Goal: Check status: Check status

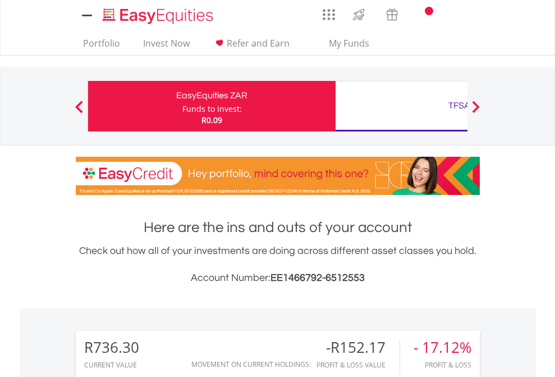
scroll to position [108, 176]
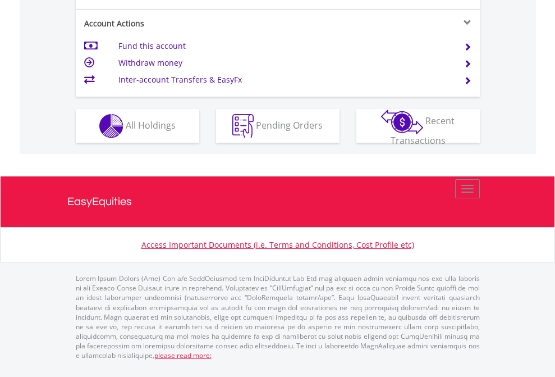
scroll to position [1054, 0]
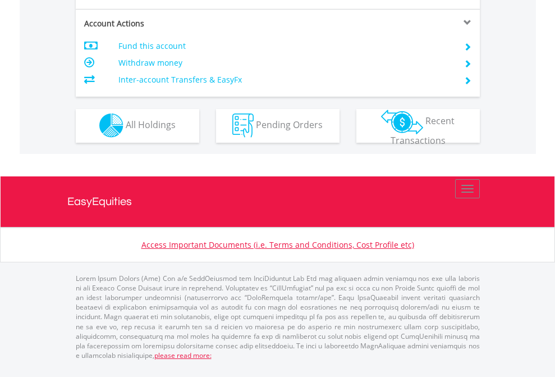
scroll to position [1050, 0]
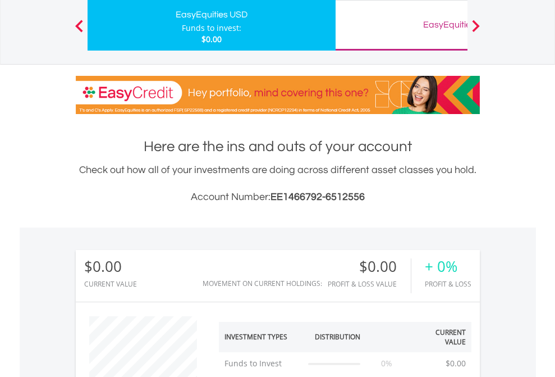
click at [401, 25] on div "EasyEquities GBP" at bounding box center [459, 25] width 234 height 16
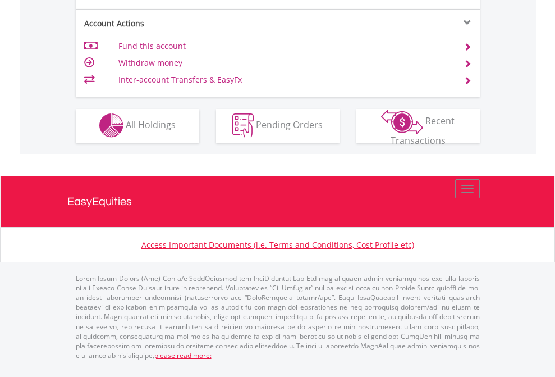
scroll to position [1050, 0]
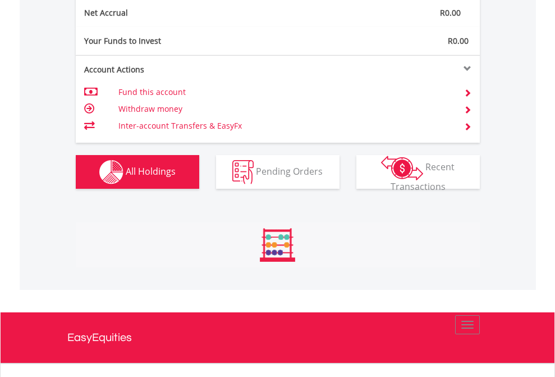
scroll to position [108, 176]
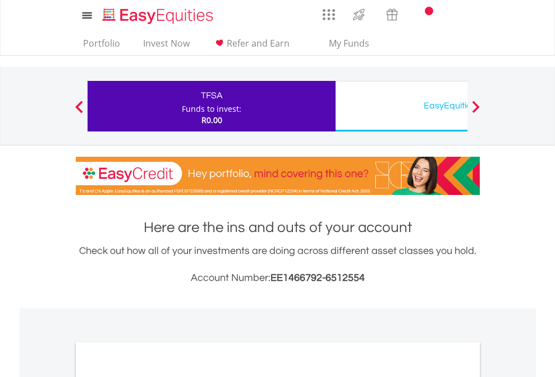
scroll to position [675, 0]
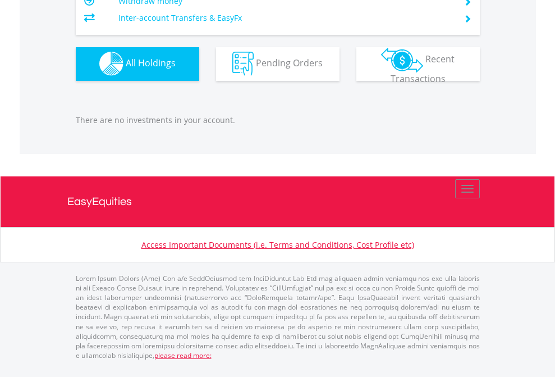
scroll to position [108, 176]
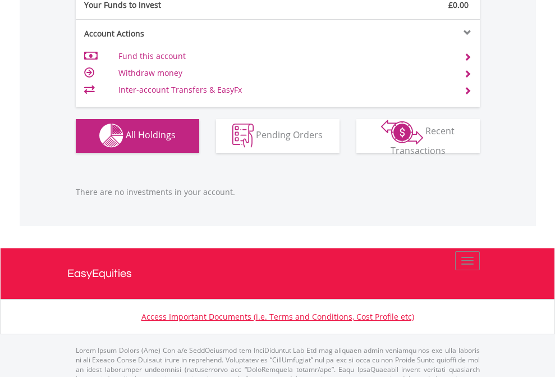
scroll to position [1111, 0]
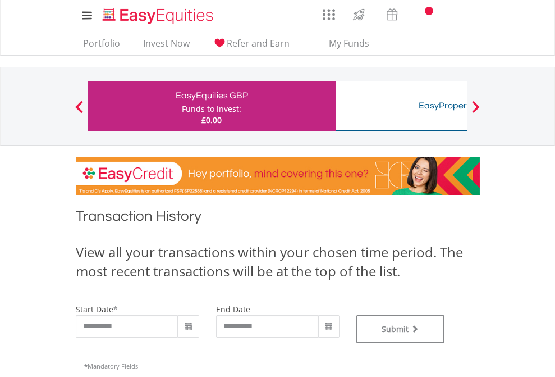
type input "**********"
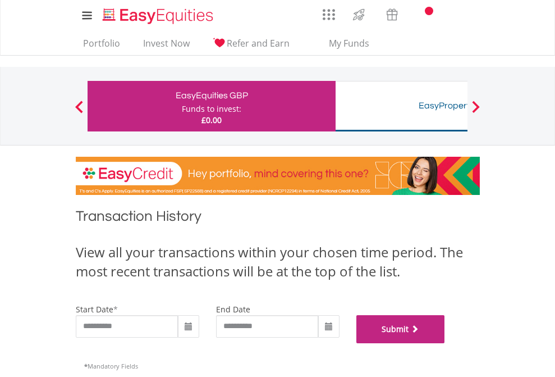
click at [445, 343] on button "Submit" at bounding box center [400, 329] width 89 height 28
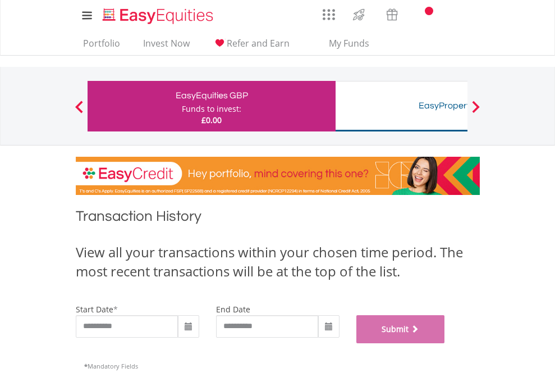
scroll to position [455, 0]
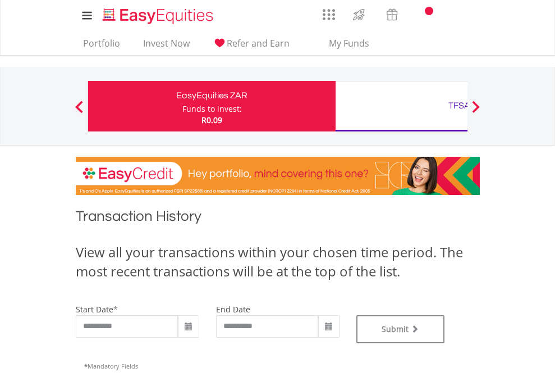
click at [401, 106] on div "TFSA" at bounding box center [459, 106] width 234 height 16
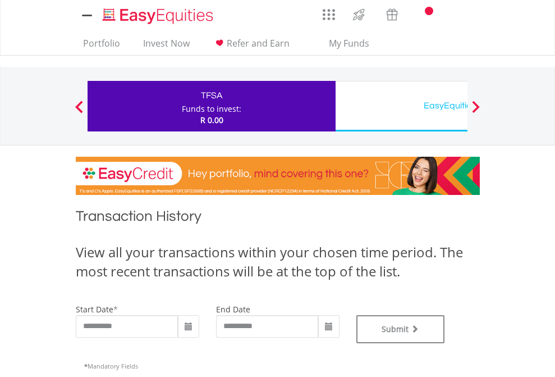
type input "**********"
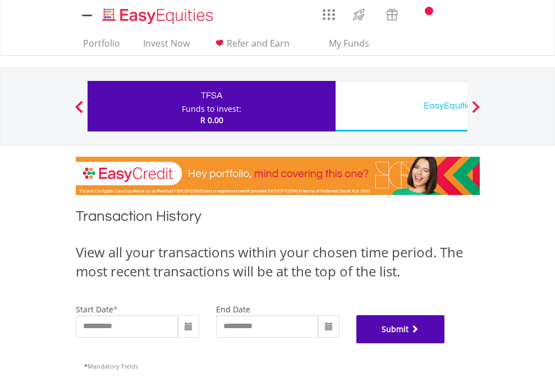
click at [445, 343] on button "Submit" at bounding box center [400, 329] width 89 height 28
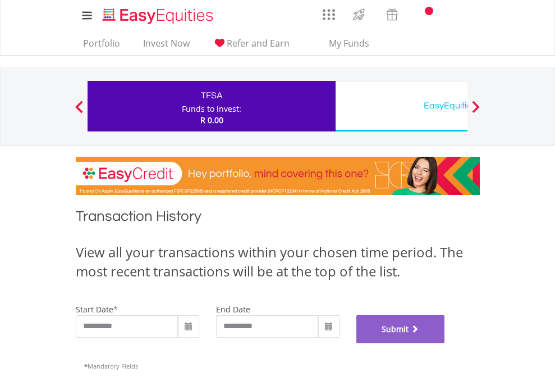
scroll to position [455, 0]
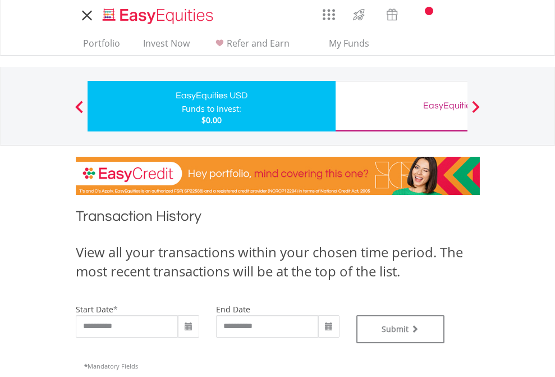
type input "**********"
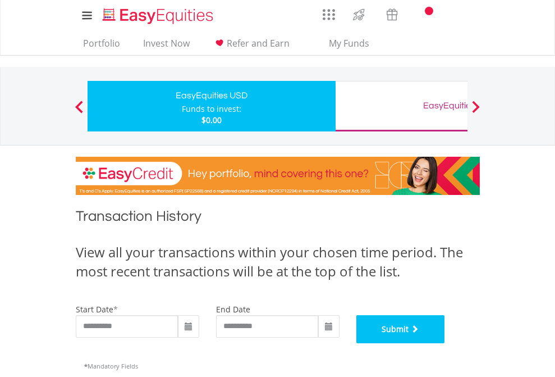
click at [445, 343] on button "Submit" at bounding box center [400, 329] width 89 height 28
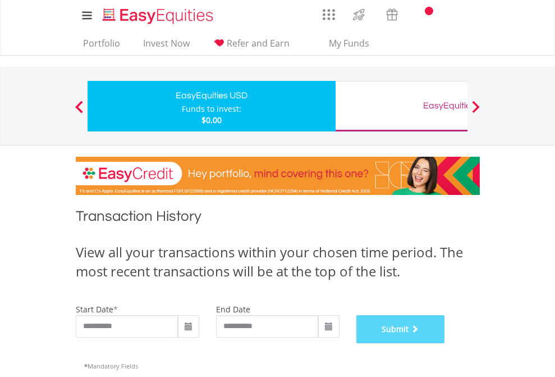
scroll to position [455, 0]
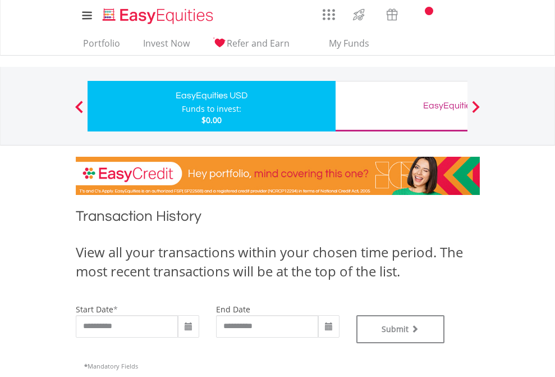
click at [401, 106] on div "EasyEquities GBP" at bounding box center [459, 106] width 234 height 16
type input "**********"
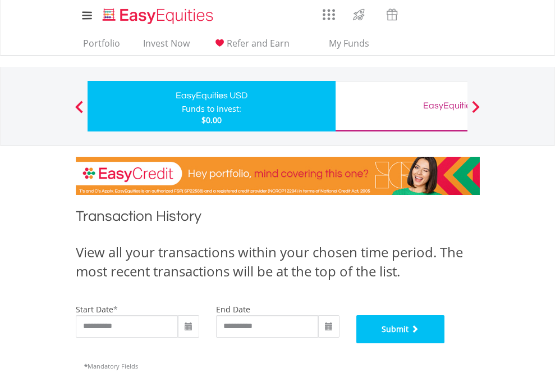
click at [445, 343] on button "Submit" at bounding box center [400, 329] width 89 height 28
